Goal: Task Accomplishment & Management: Use online tool/utility

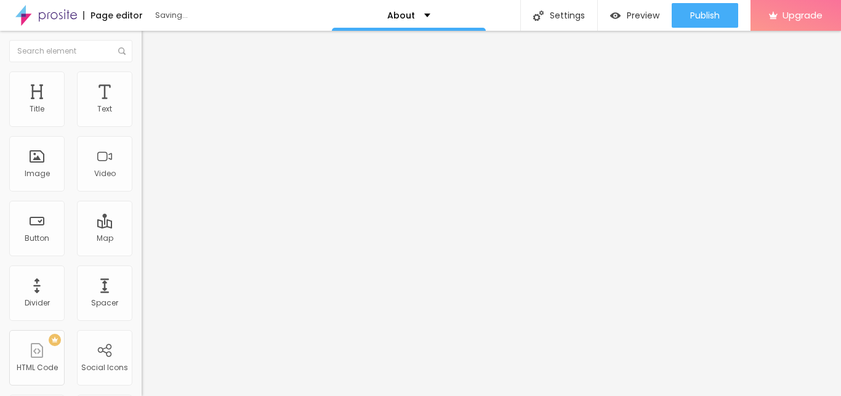
click at [151, 42] on img "button" at bounding box center [156, 45] width 10 height 10
click at [147, 179] on icon "button" at bounding box center [150, 174] width 7 height 7
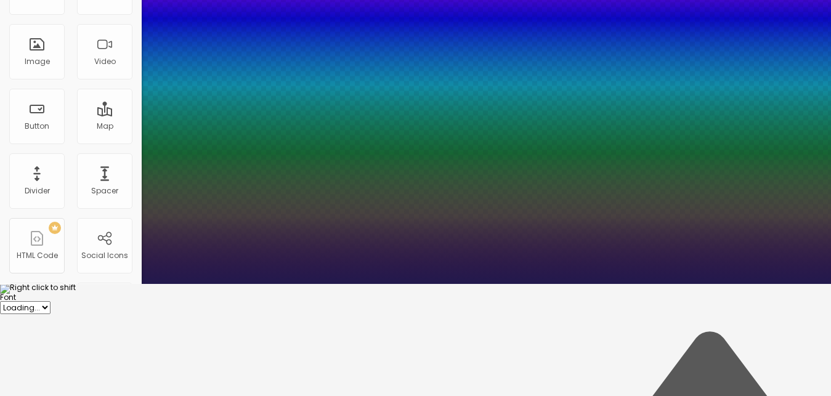
scroll to position [185, 0]
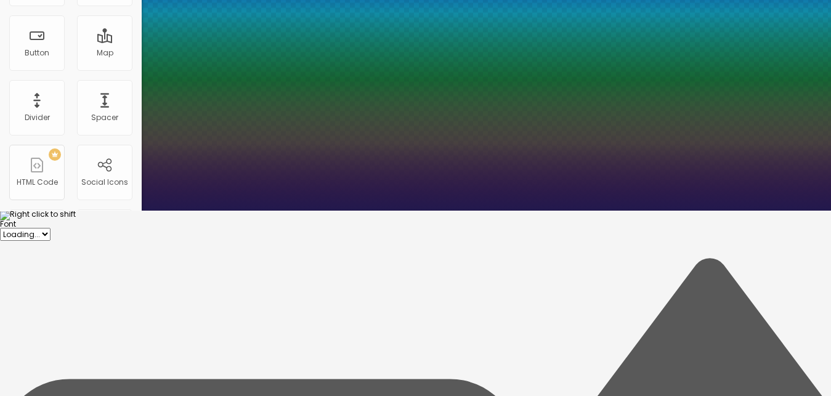
type input "1"
click at [299, 220] on div at bounding box center [415, 220] width 831 height 0
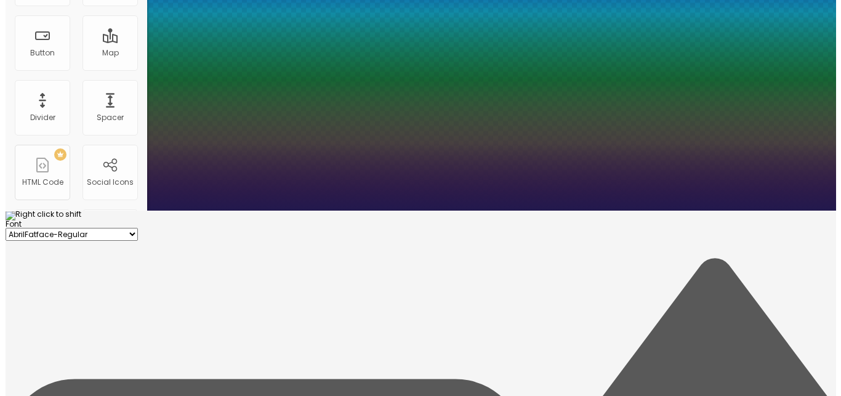
scroll to position [0, 0]
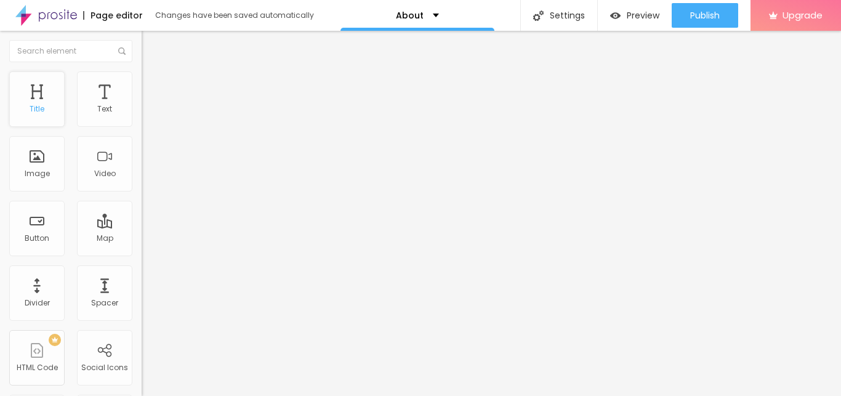
click at [35, 99] on div "Title" at bounding box center [36, 98] width 55 height 55
click at [41, 95] on div "Title" at bounding box center [36, 98] width 55 height 55
click at [153, 84] on span "Advanced" at bounding box center [173, 80] width 40 height 10
click at [153, 73] on span "Style" at bounding box center [162, 67] width 18 height 10
click at [151, 47] on img "button" at bounding box center [156, 45] width 10 height 10
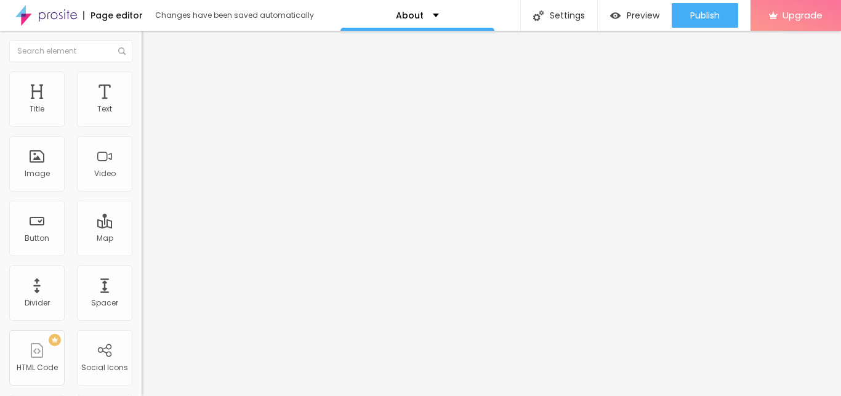
click at [151, 174] on icon "button" at bounding box center [152, 172] width 2 height 2
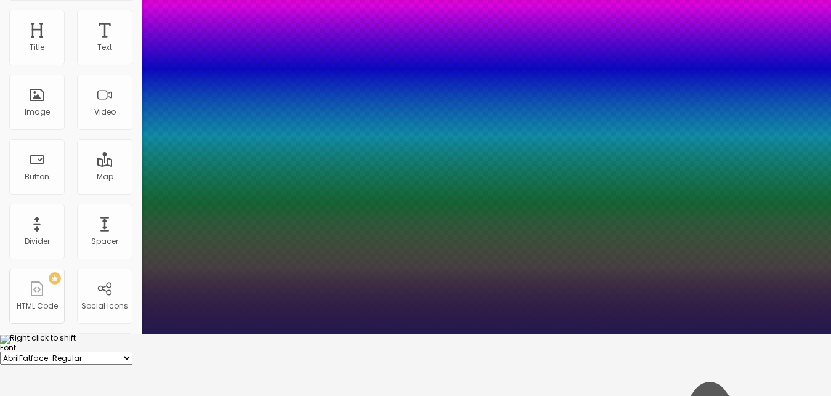
scroll to position [126, 0]
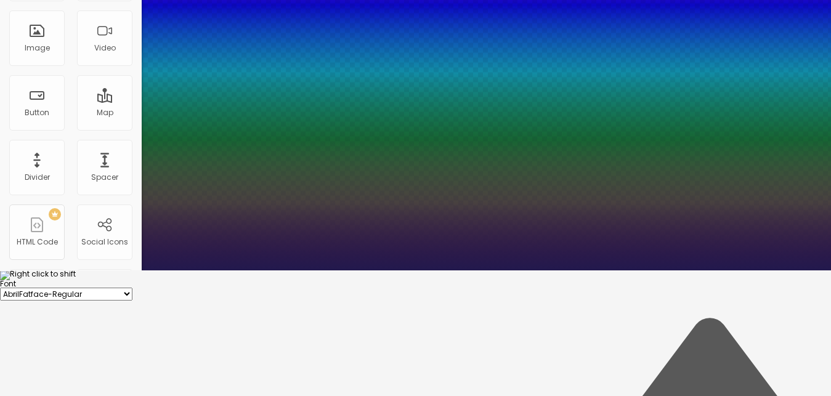
type input "1"
type input "1.2"
type input "1"
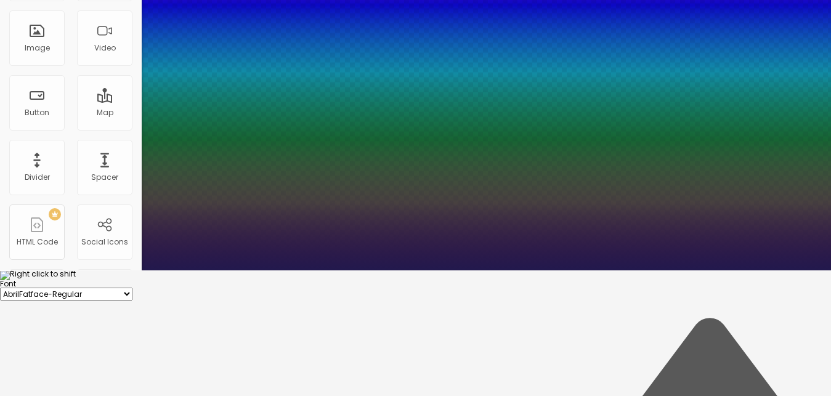
type input "1"
type input "0.9"
type input "1"
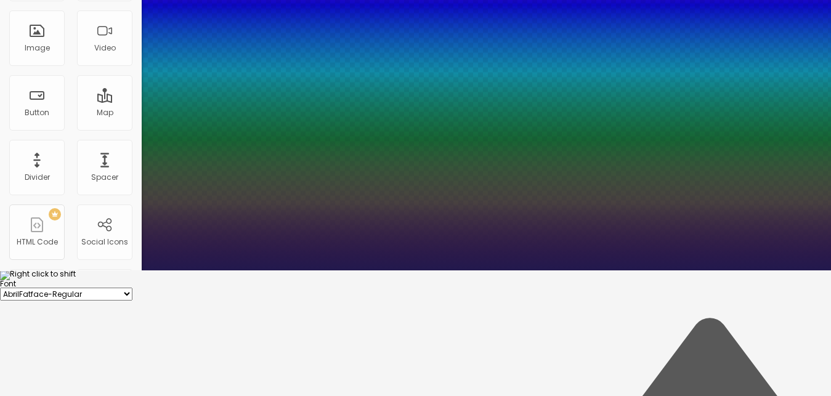
type input "0.8"
type input "1"
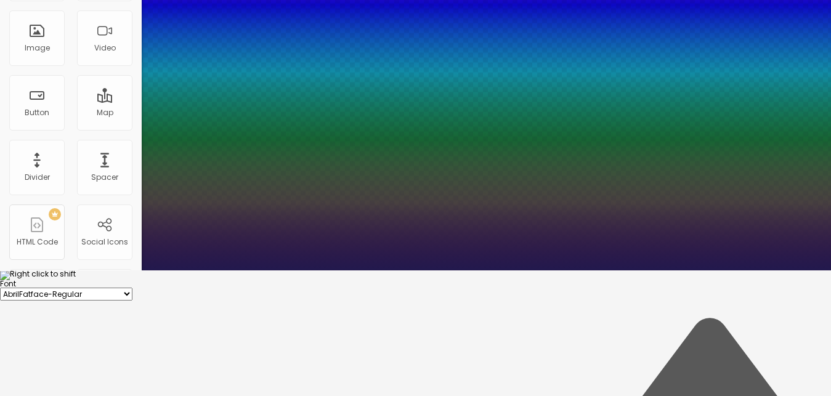
type input "1"
type input "1.2"
type input "1"
type input "1.3"
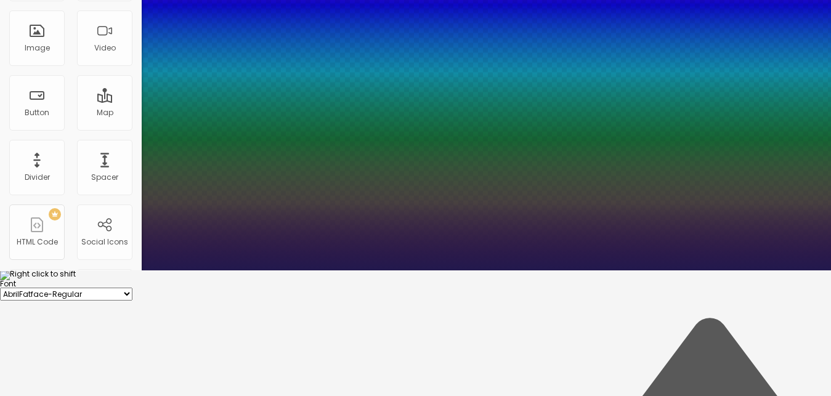
type input "1.3"
type input "1"
type input "1.4"
type input "1"
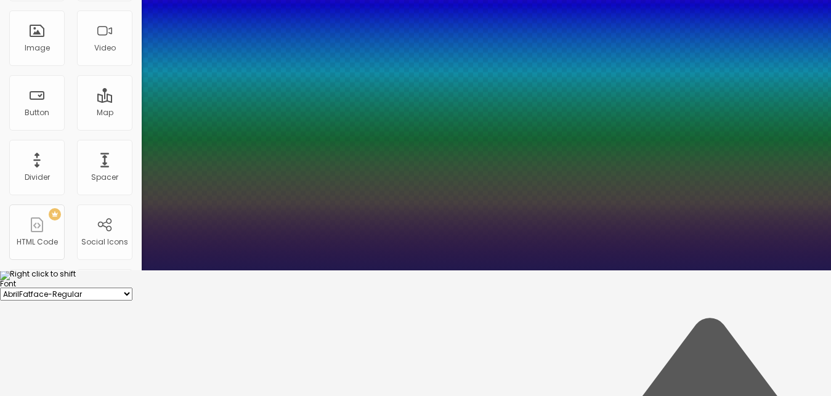
type input "1.5"
type input "1"
type input "1.6"
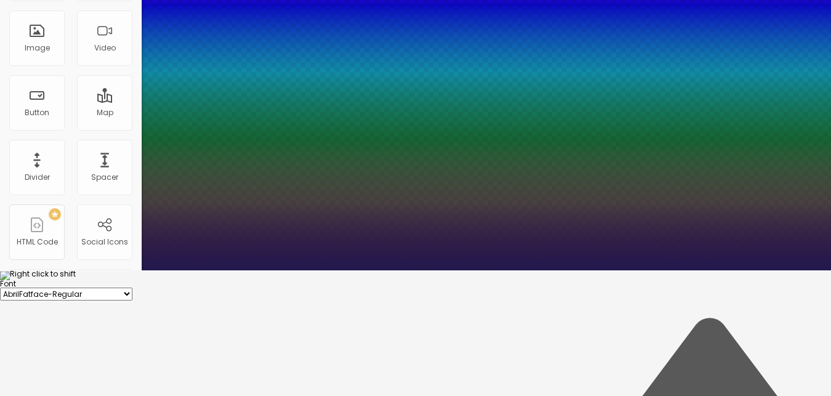
drag, startPoint x: 194, startPoint y: 315, endPoint x: 213, endPoint y: 316, distance: 19.1
type input "1.6"
type input "1"
type input "1.7"
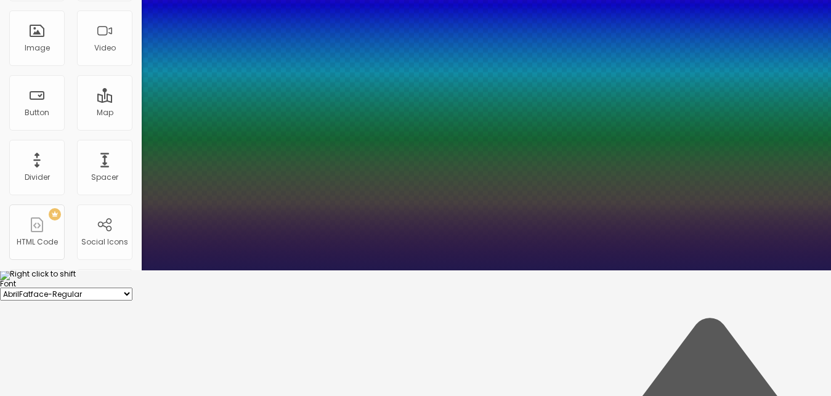
type input "1.7"
type input "1"
type input "1.8"
type input "1"
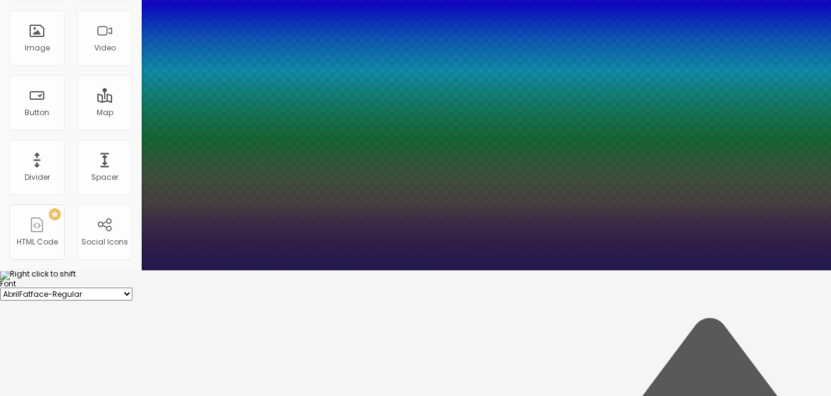
type input "1.7"
type input "1"
type input "1.2"
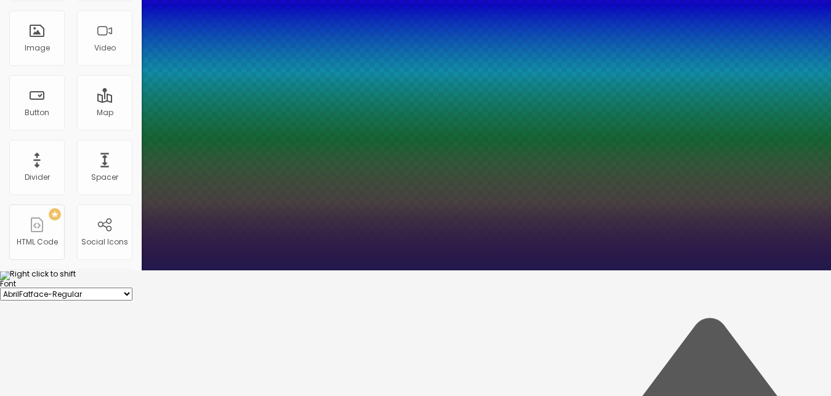
type input "1"
type input "1.1"
type input "1"
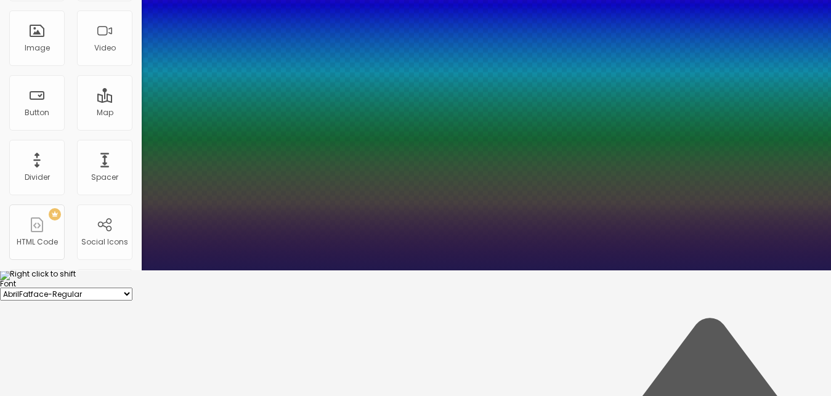
type input "1"
type input "0.9"
type input "1"
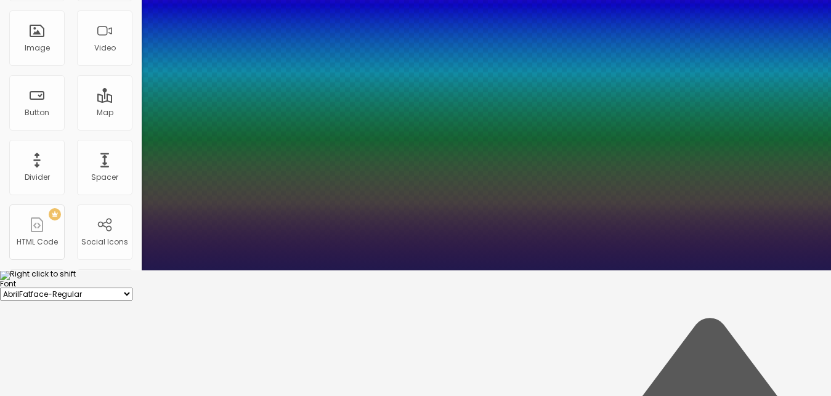
type input "0.8"
type input "1"
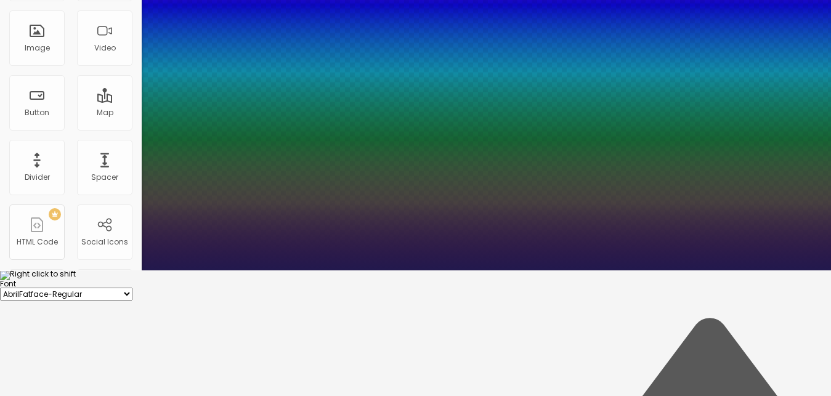
type input "1"
type input "1.1"
type input "1"
type input "1.3"
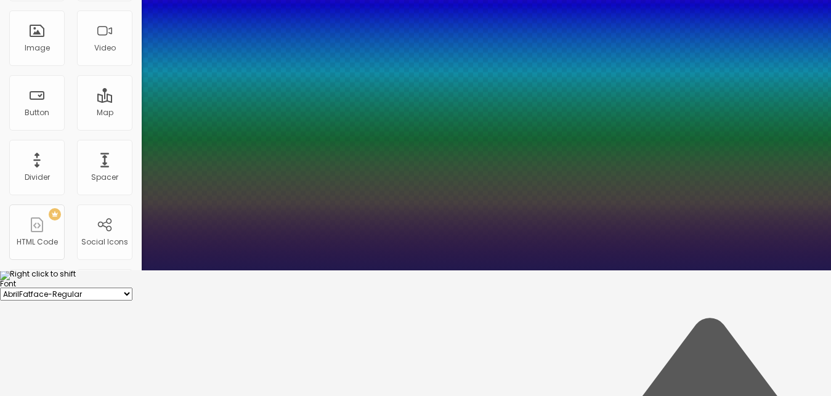
type input "1.3"
type input "1"
type input "1.5"
type input "1"
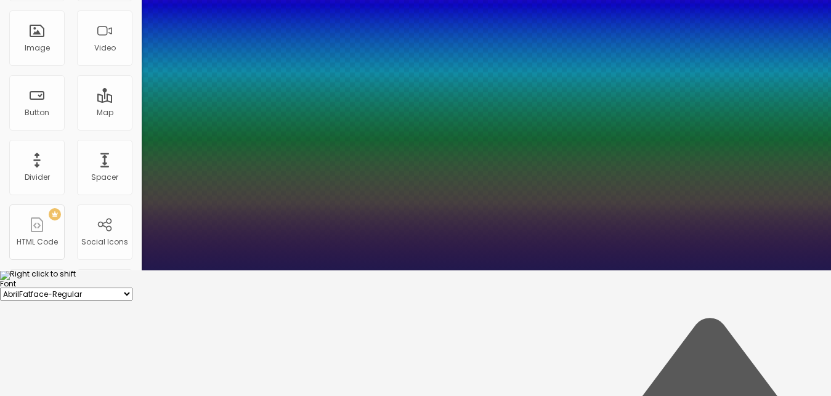
type input "1.8"
type input "1"
type input "2"
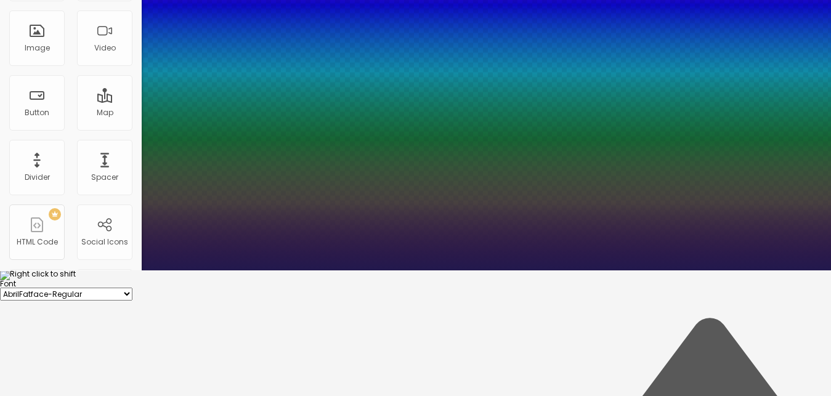
drag, startPoint x: 212, startPoint y: 315, endPoint x: 259, endPoint y: 318, distance: 46.9
type input "2"
type input "1"
click at [373, 280] on div at bounding box center [415, 280] width 831 height 0
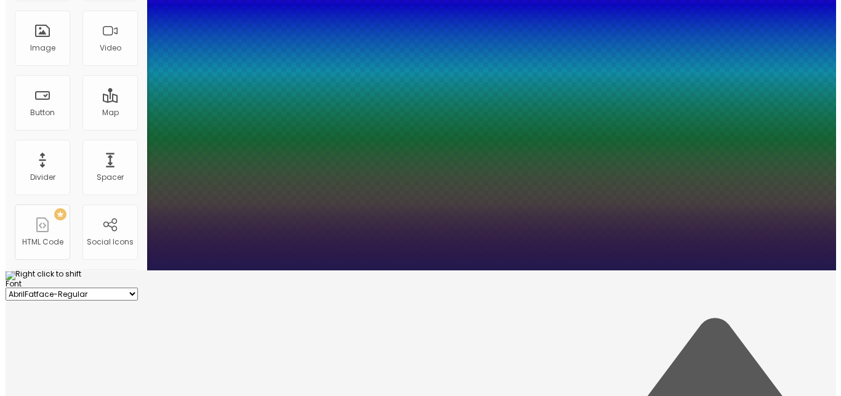
scroll to position [0, 0]
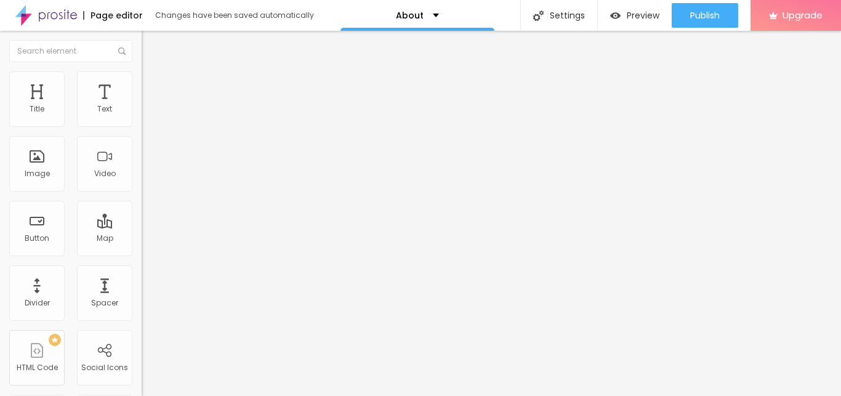
click at [151, 48] on div "Edit Coluna" at bounding box center [185, 45] width 68 height 10
click at [82, 88] on div "Text" at bounding box center [104, 98] width 55 height 55
click at [142, 79] on img at bounding box center [147, 76] width 11 height 11
click at [142, 84] on ul "Style Advanced" at bounding box center [213, 71] width 142 height 25
click at [142, 71] on li "Style" at bounding box center [213, 65] width 142 height 12
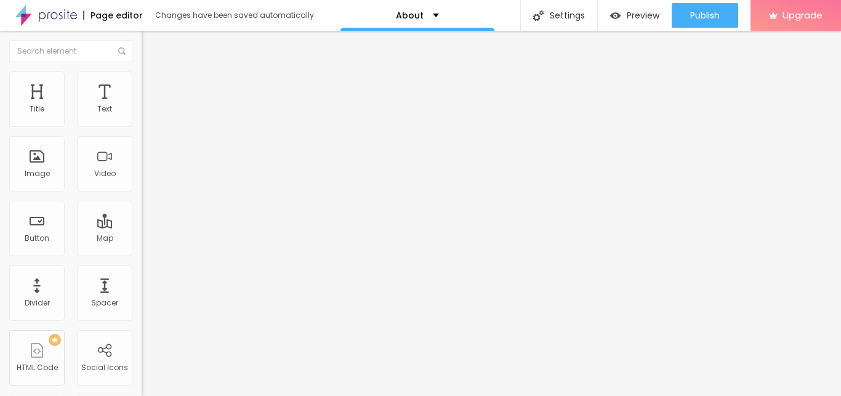
click at [142, 152] on button "button" at bounding box center [150, 153] width 17 height 13
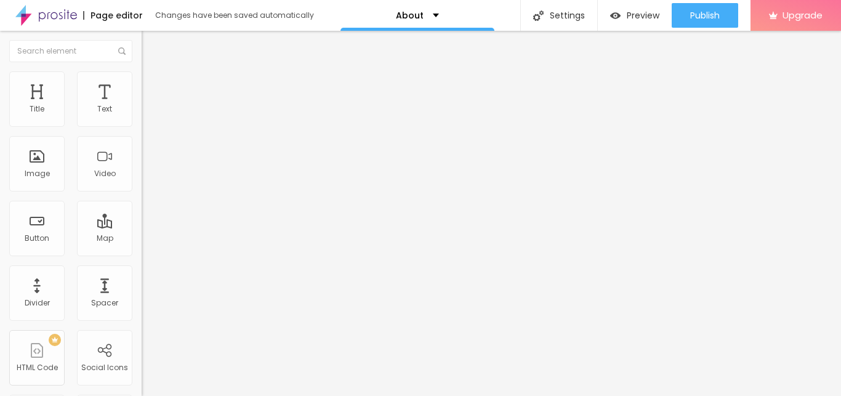
click at [151, 44] on img "button" at bounding box center [156, 45] width 10 height 10
click at [151, 42] on img "button" at bounding box center [156, 45] width 10 height 10
click at [151, 46] on div "Edit Text" at bounding box center [179, 45] width 56 height 10
click at [151, 43] on img "button" at bounding box center [156, 45] width 10 height 10
click at [151, 47] on img "button" at bounding box center [156, 45] width 10 height 10
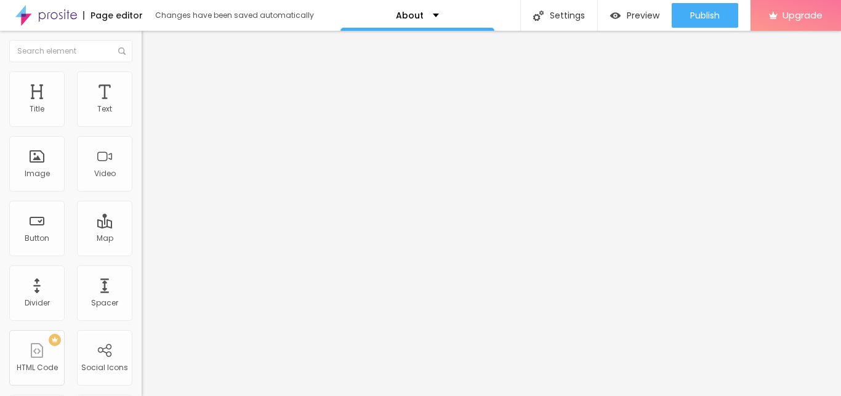
click at [151, 47] on img "button" at bounding box center [156, 45] width 10 height 10
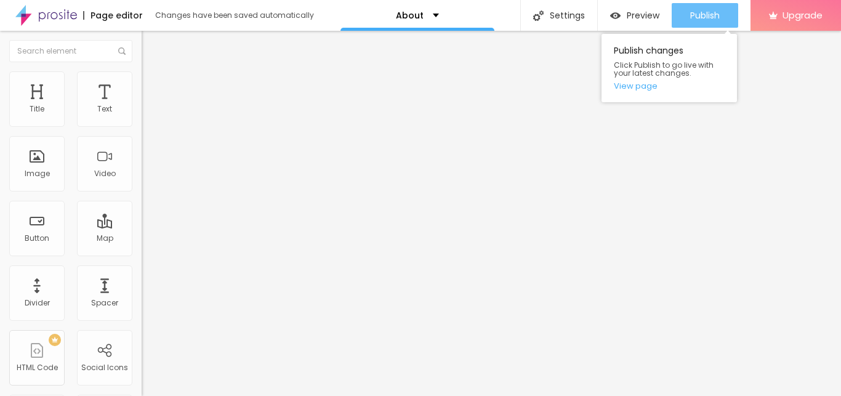
click at [677, 21] on button "Publish" at bounding box center [705, 15] width 66 height 25
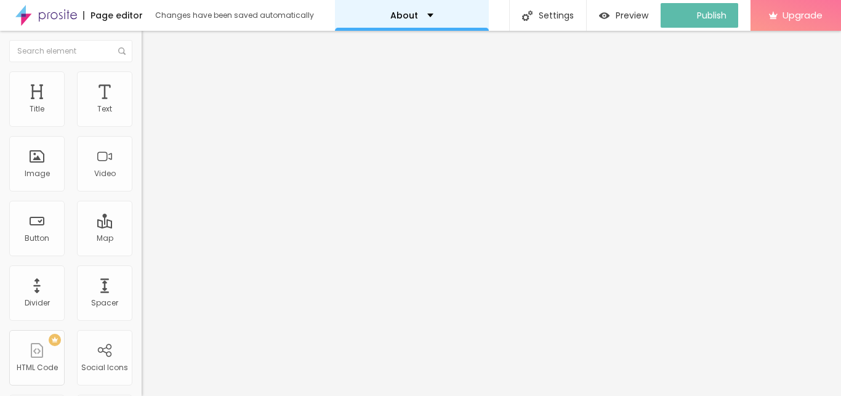
click at [418, 12] on div "About" at bounding box center [411, 15] width 43 height 9
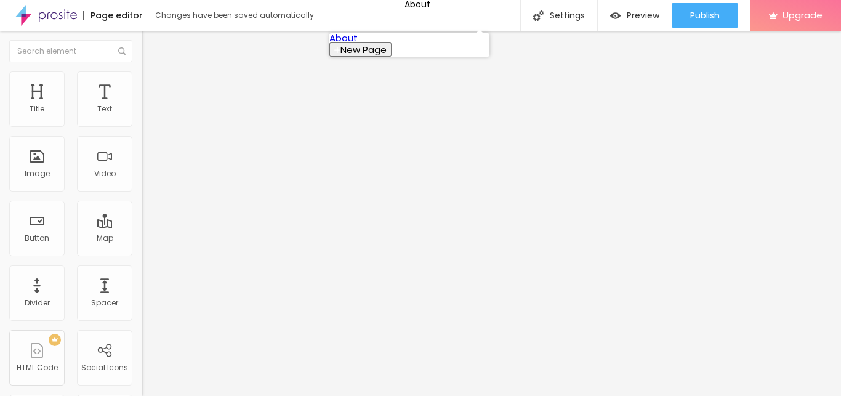
click at [387, 56] on span "New Page" at bounding box center [363, 49] width 46 height 13
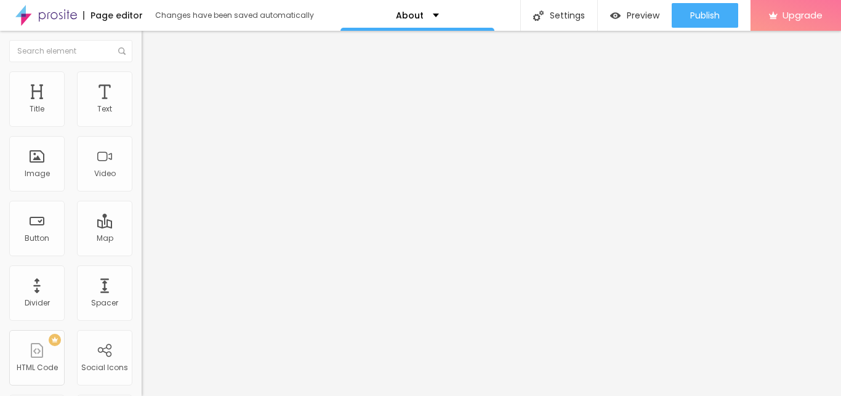
click at [76, 395] on img at bounding box center [38, 401] width 76 height 10
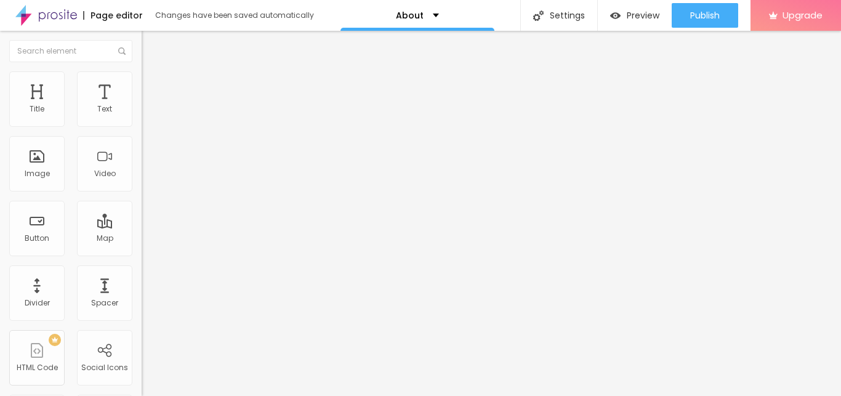
click at [76, 395] on img at bounding box center [38, 401] width 76 height 10
drag, startPoint x: 450, startPoint y: 180, endPoint x: 275, endPoint y: 197, distance: 176.3
type input "About"
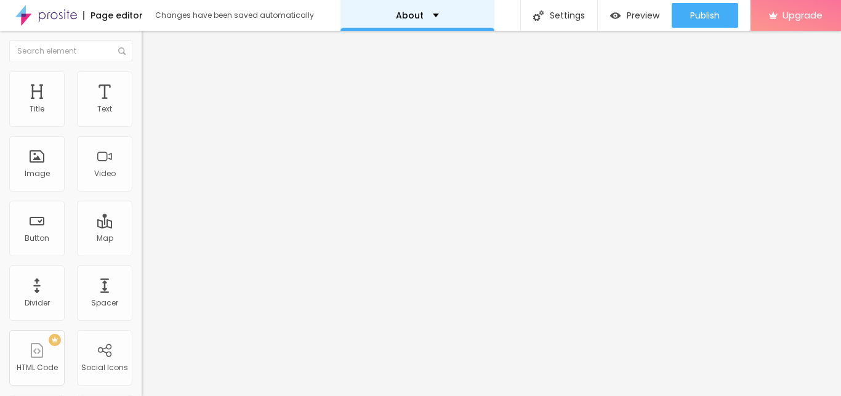
click at [405, 14] on p "About" at bounding box center [410, 15] width 28 height 9
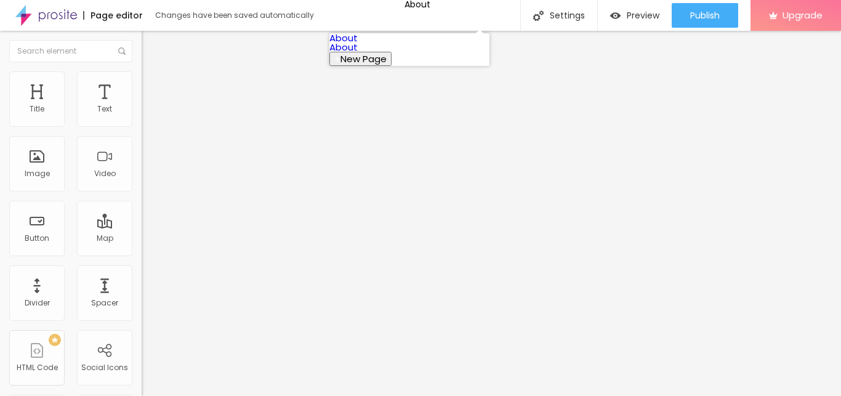
click at [392, 66] on button "New Page" at bounding box center [360, 59] width 62 height 14
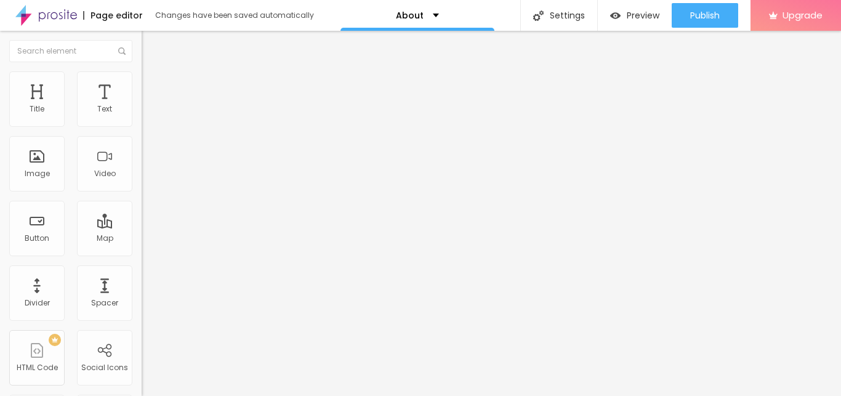
type input "About"
click at [147, 179] on icon "button" at bounding box center [150, 174] width 7 height 7
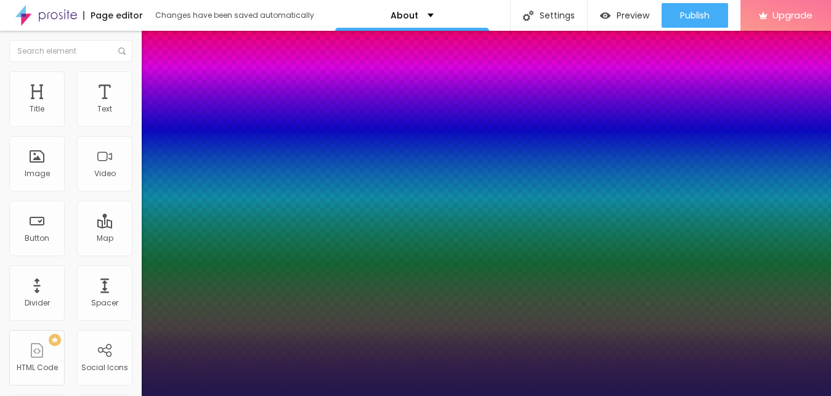
type input "1"
type input "14"
type input "1"
type input "15"
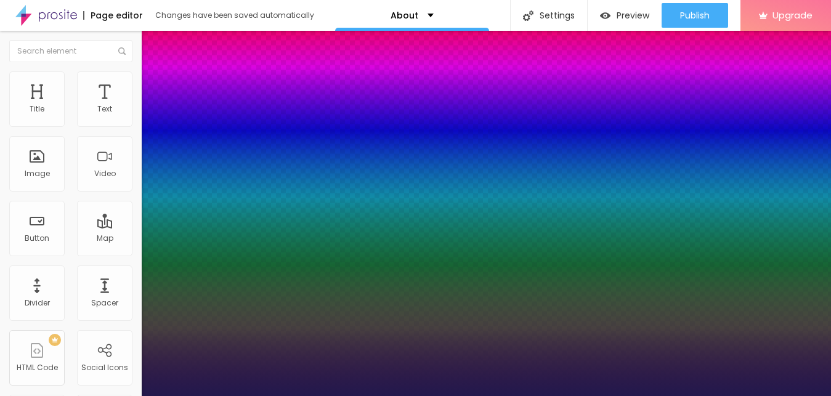
type input "15"
type input "1"
type input "17"
type input "1"
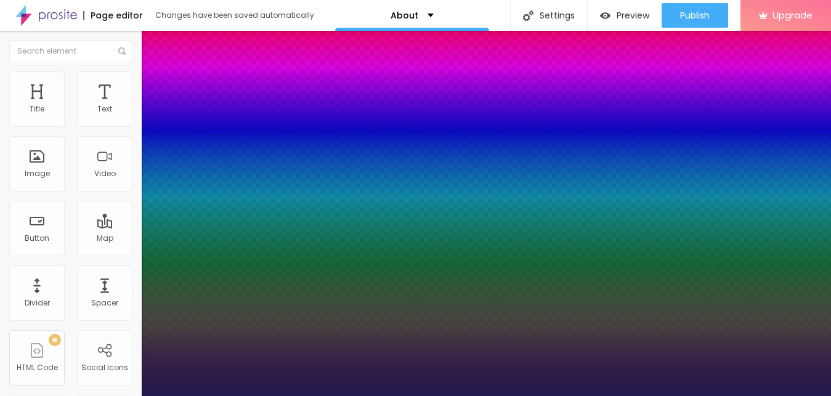
type input "18"
type input "1"
type input "19"
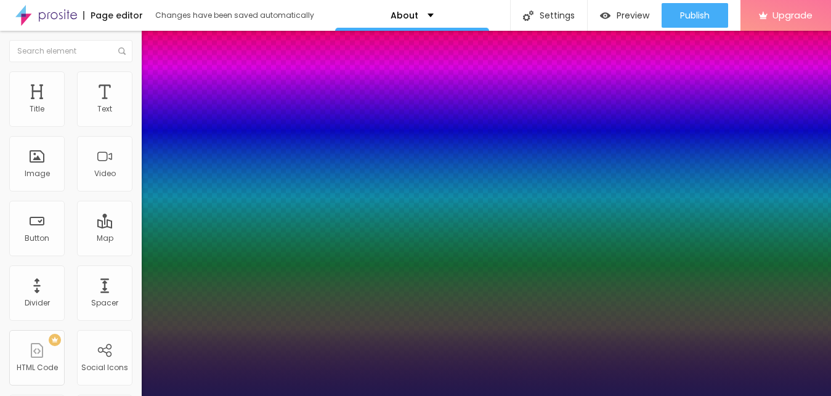
type input "1"
type input "20"
type input "1"
type input "21"
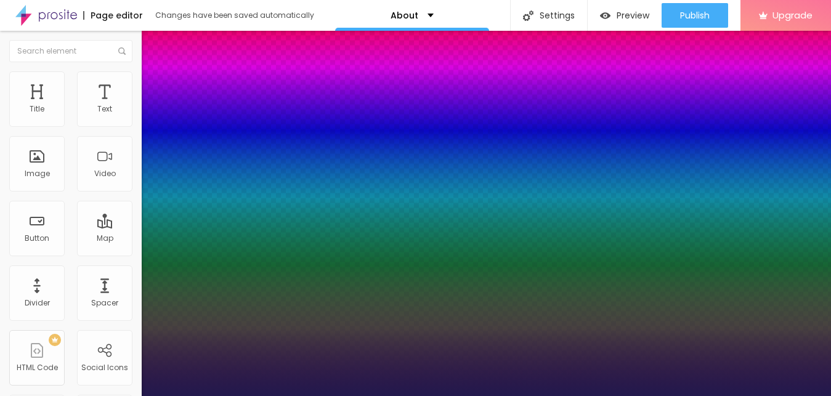
type input "21"
type input "1"
type input "22"
type input "1"
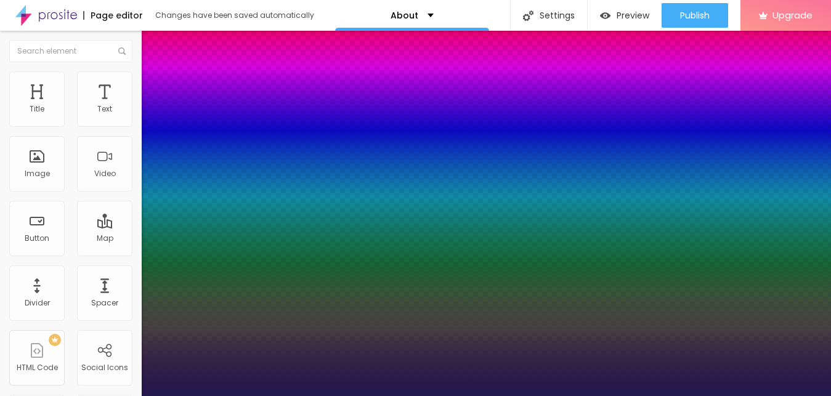
type input "23"
type input "1"
type input "24"
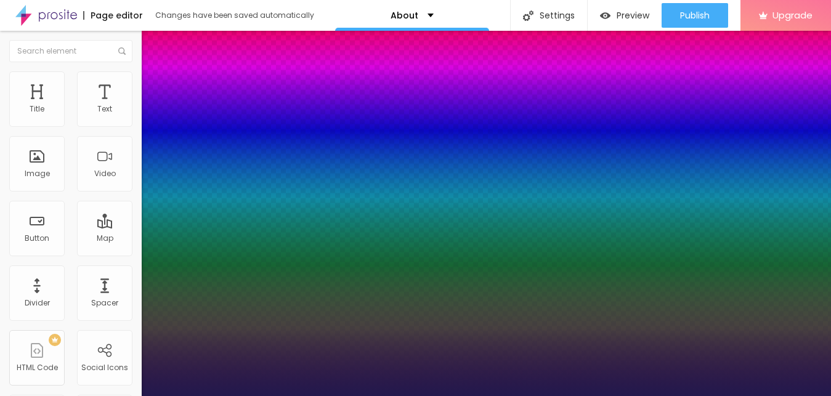
type input "1"
type input "25"
type input "1"
type input "26"
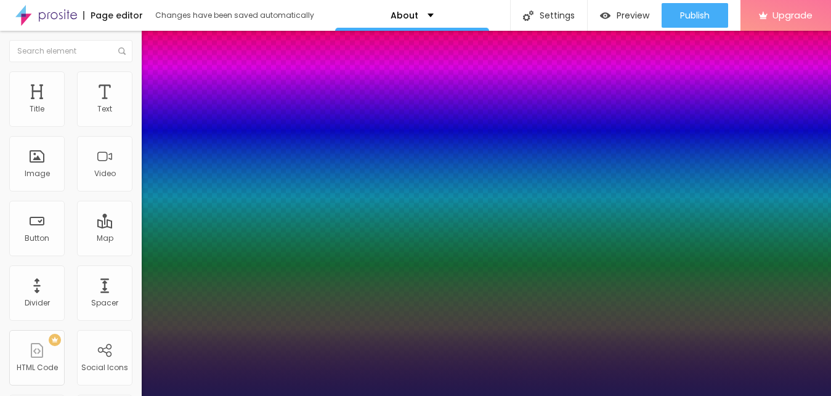
type input "26"
type input "1"
type input "27"
type input "1"
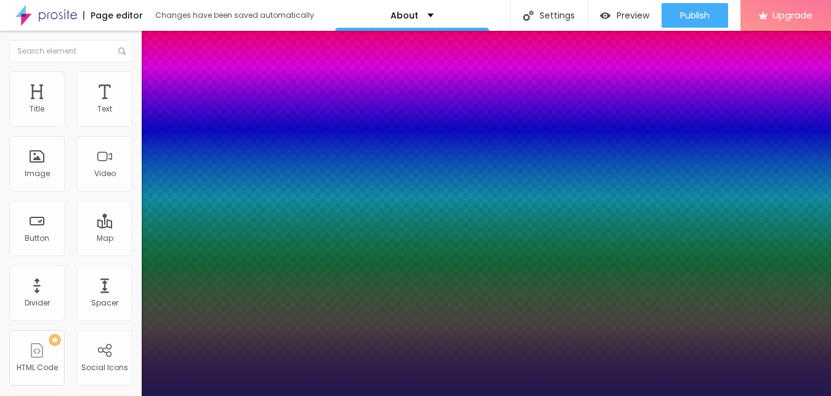
type input "28"
type input "1"
type input "29"
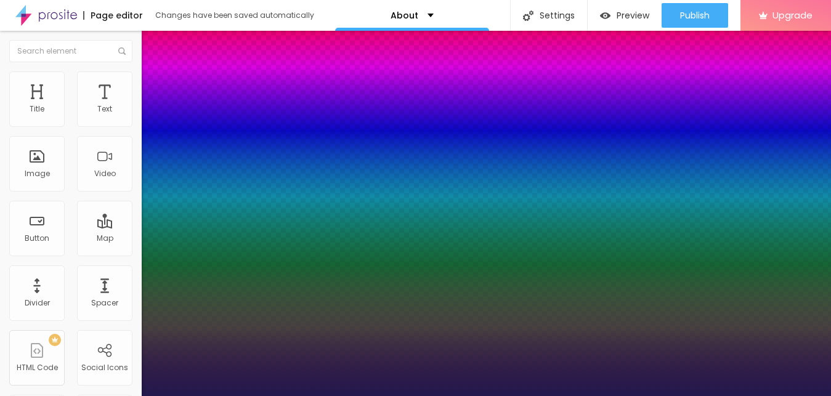
type input "1"
drag, startPoint x: 153, startPoint y: 350, endPoint x: 167, endPoint y: 350, distance: 14.2
type input "29"
type input "1"
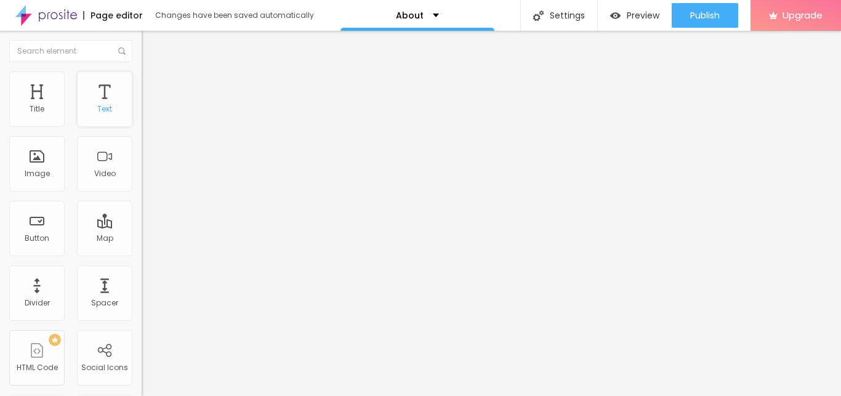
click at [99, 102] on div "Text" at bounding box center [104, 98] width 55 height 55
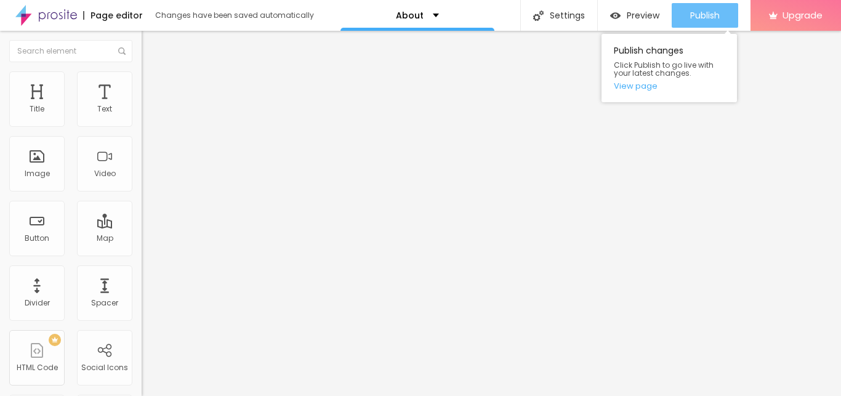
click at [707, 15] on span "Publish" at bounding box center [705, 15] width 30 height 10
click at [683, 18] on button "Publish" at bounding box center [705, 15] width 66 height 25
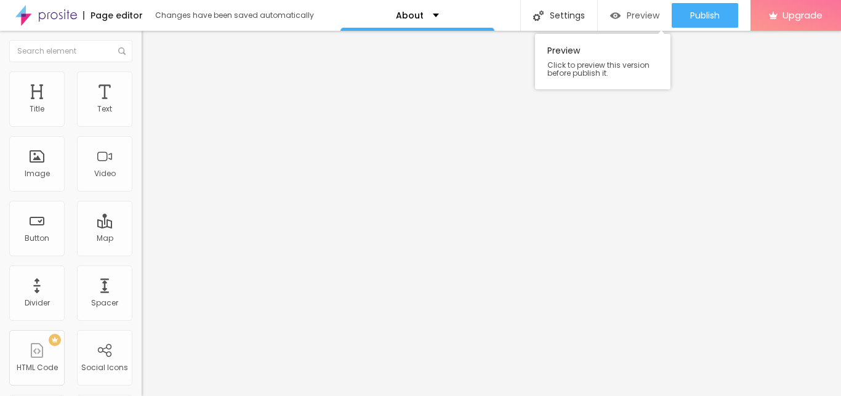
click at [625, 19] on div "Preview" at bounding box center [634, 15] width 49 height 10
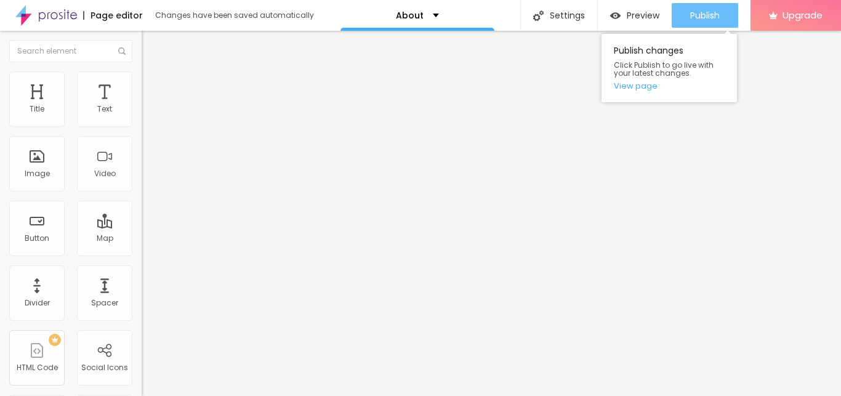
click at [701, 18] on span "Publish" at bounding box center [705, 15] width 30 height 10
